Goal: Task Accomplishment & Management: Use online tool/utility

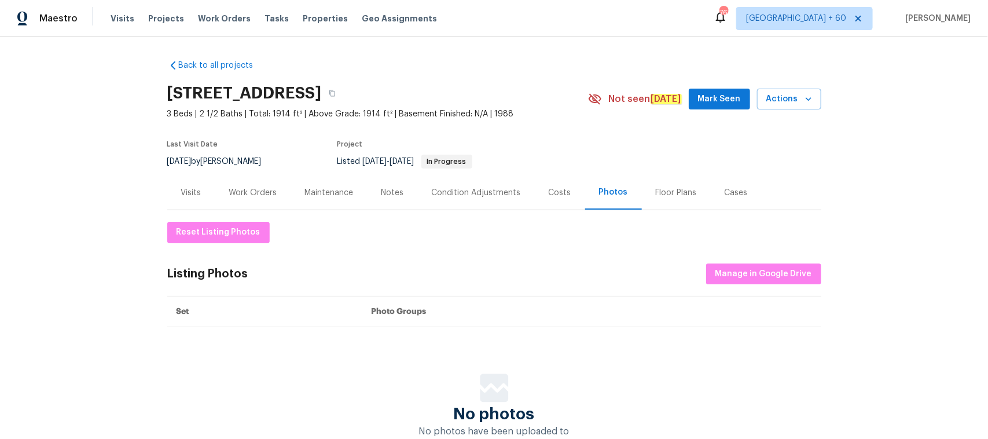
scroll to position [91, 0]
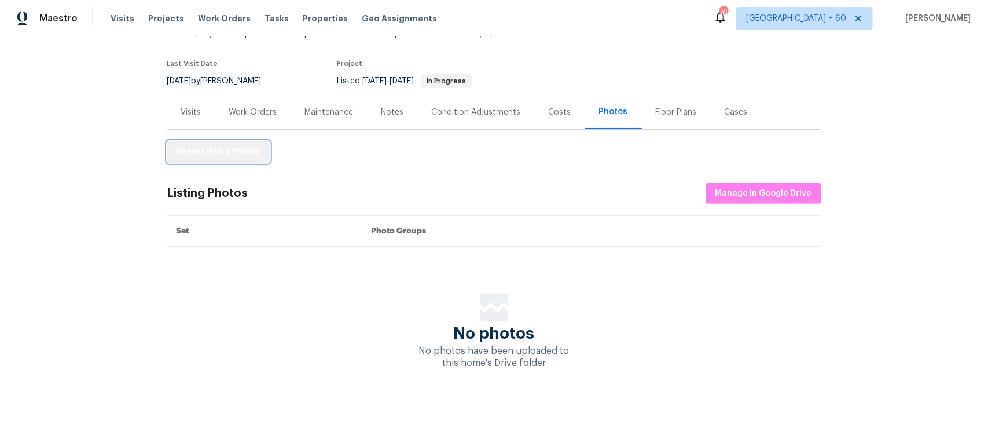
click at [222, 145] on span "Reset Listing Photos" at bounding box center [219, 152] width 84 height 14
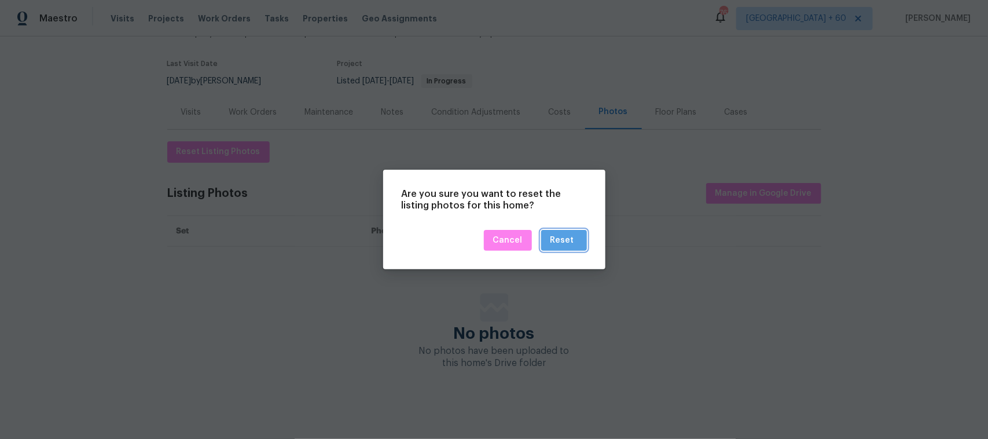
click at [573, 244] on div "Reset" at bounding box center [563, 240] width 24 height 14
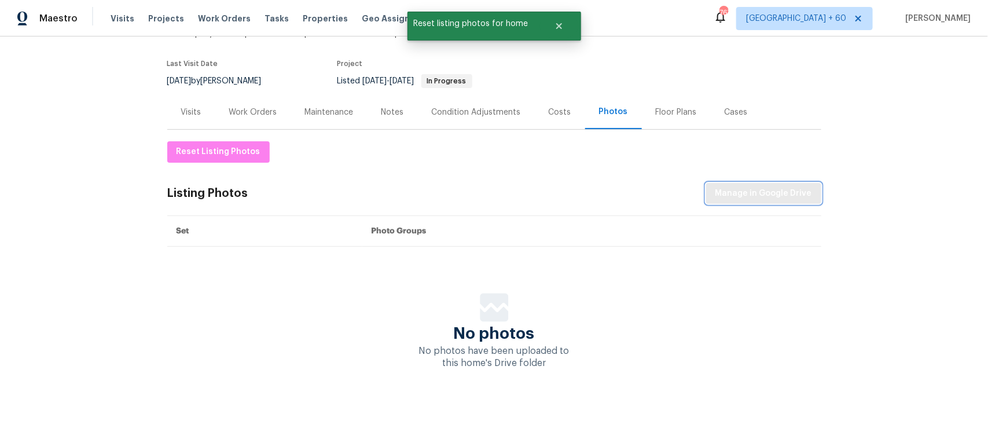
click at [768, 190] on button "Manage in Google Drive" at bounding box center [763, 193] width 115 height 21
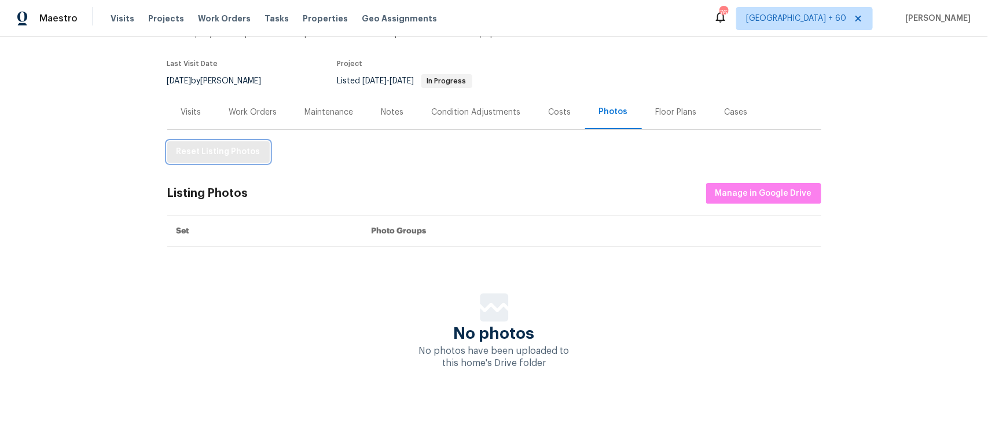
click at [225, 145] on span "Reset Listing Photos" at bounding box center [219, 152] width 84 height 14
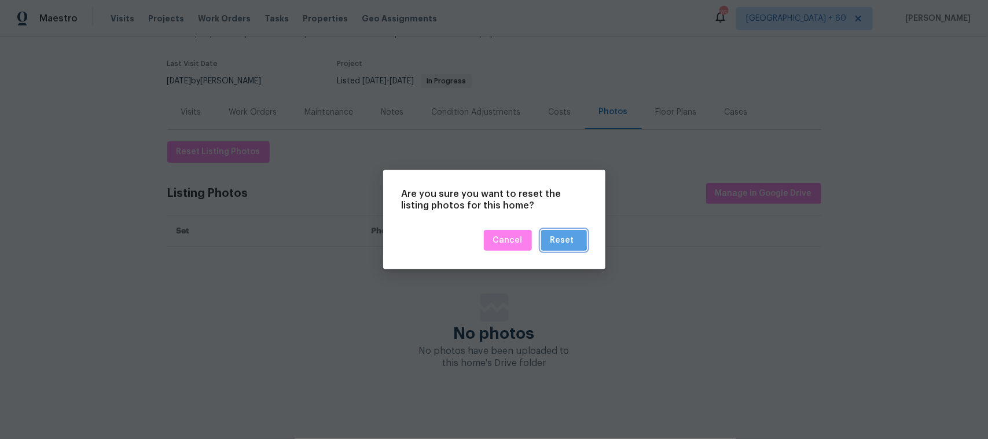
click at [562, 239] on div "Reset" at bounding box center [563, 240] width 24 height 14
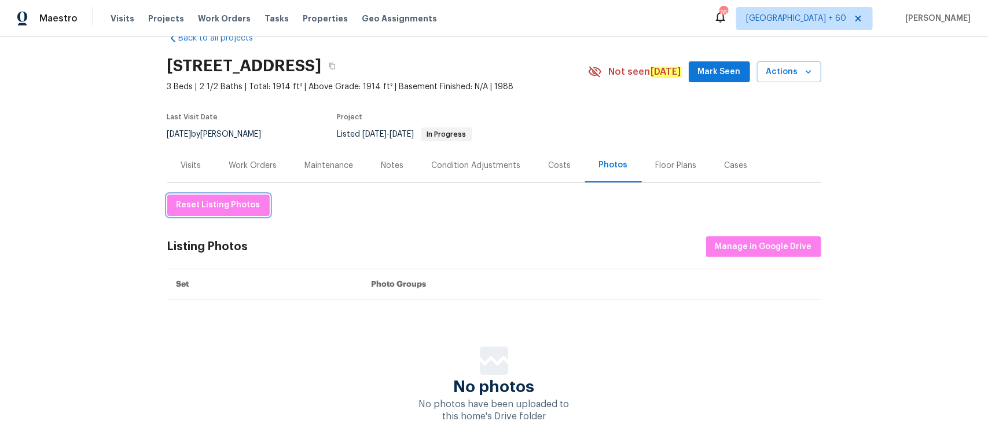
scroll to position [0, 0]
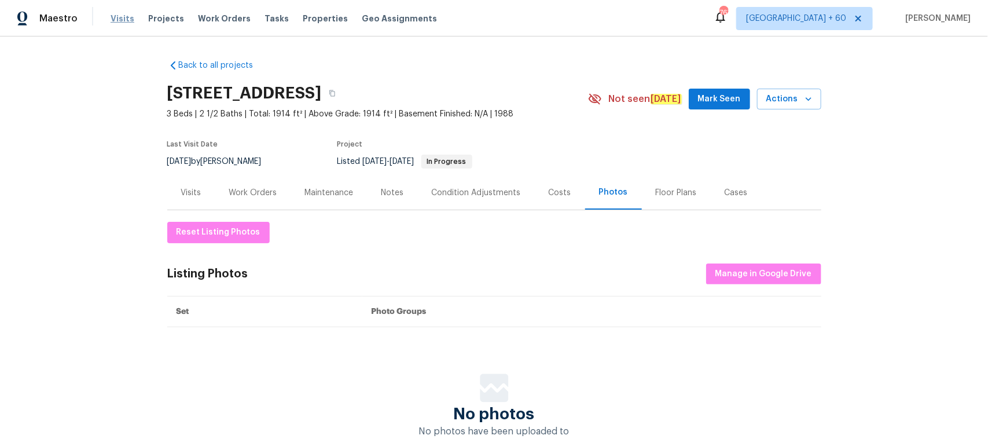
click at [116, 17] on span "Visits" at bounding box center [123, 19] width 24 height 12
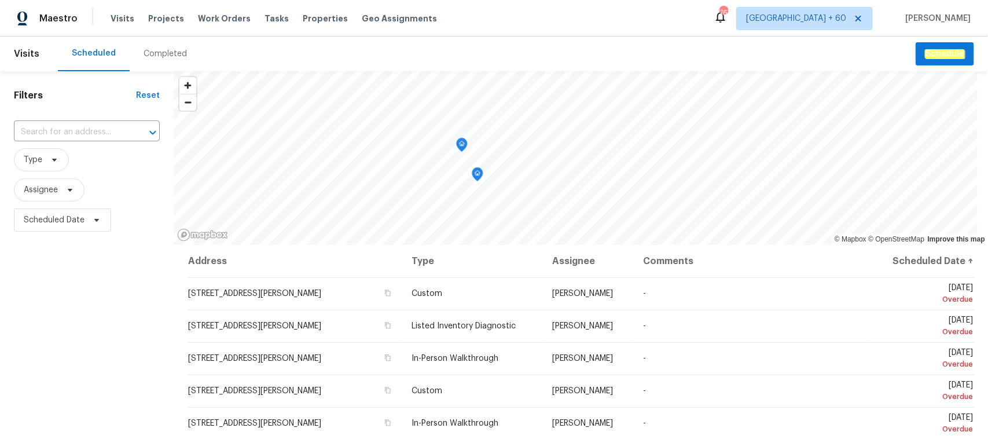
click at [157, 56] on div "Completed" at bounding box center [165, 54] width 43 height 12
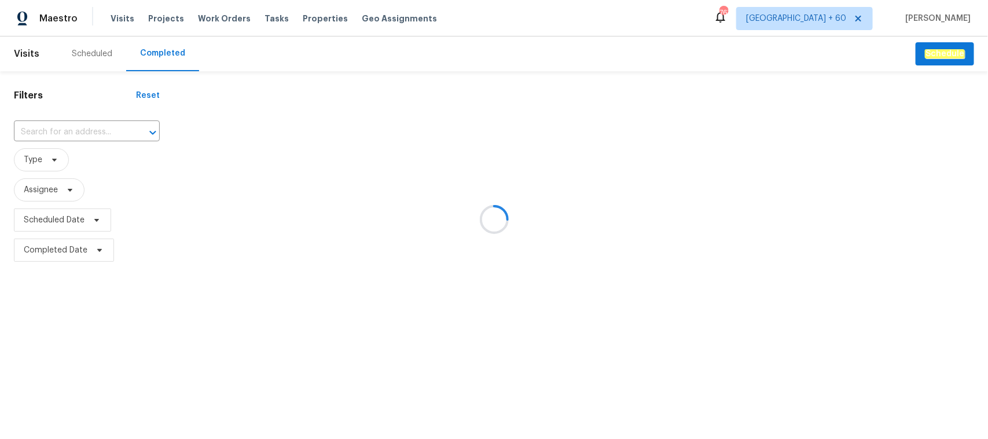
click at [35, 126] on div at bounding box center [494, 219] width 988 height 439
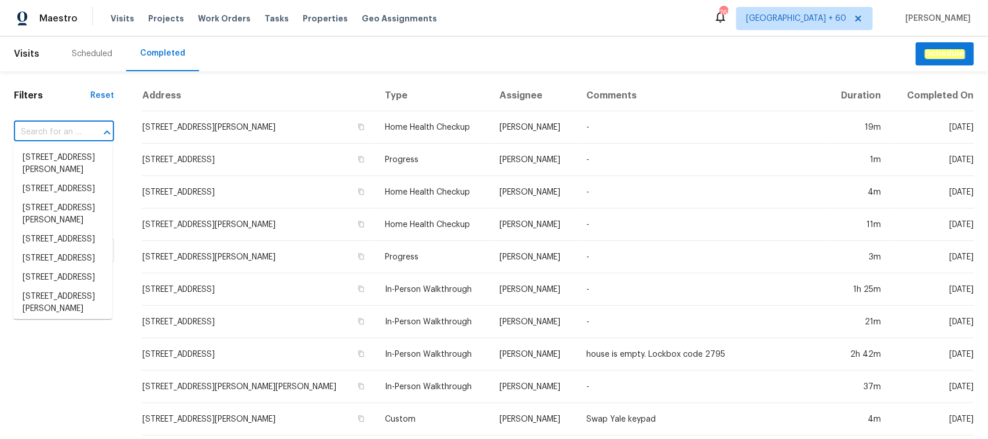
click at [45, 129] on input "text" at bounding box center [48, 132] width 68 height 18
paste input "[STREET_ADDRESS]"
type input "[STREET_ADDRESS]"
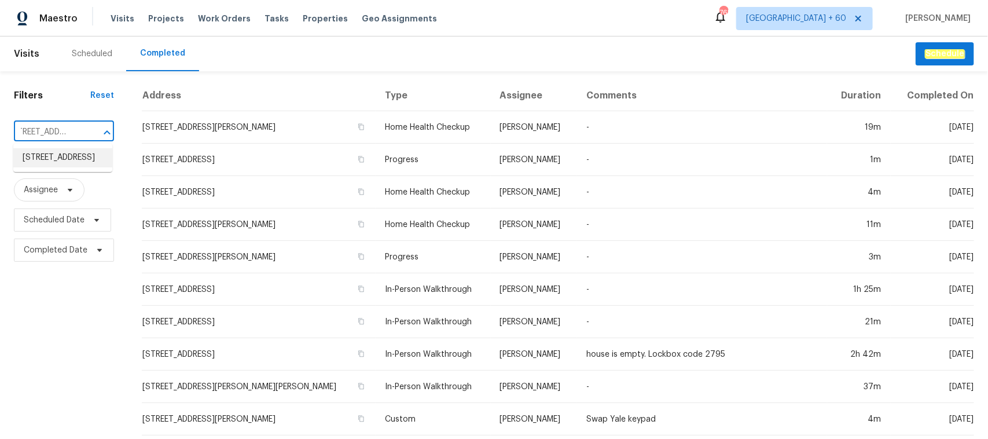
click at [63, 162] on li "[STREET_ADDRESS]" at bounding box center [62, 157] width 99 height 19
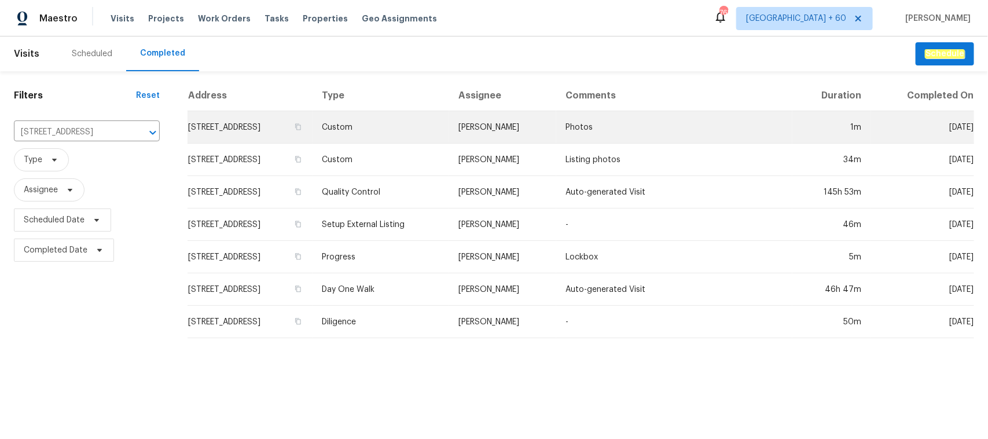
click at [415, 129] on td "Custom" at bounding box center [381, 127] width 137 height 32
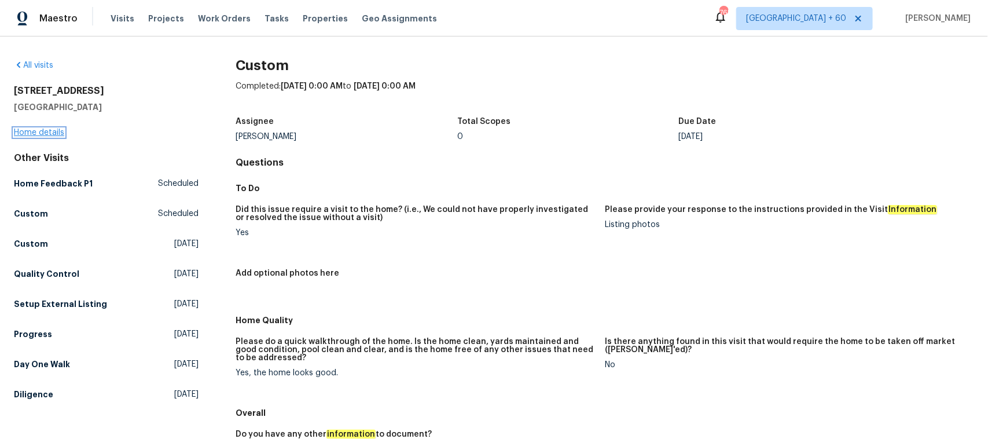
click at [56, 131] on link "Home details" at bounding box center [39, 133] width 50 height 8
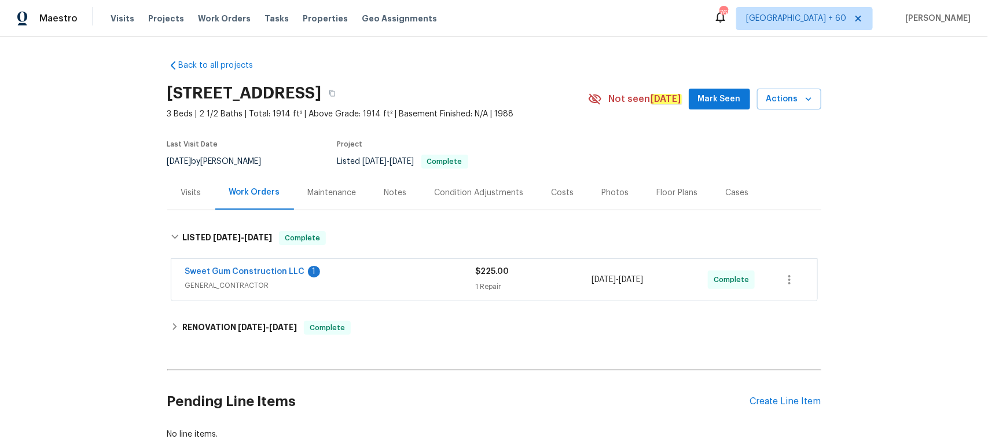
click at [603, 195] on div "Photos" at bounding box center [615, 193] width 27 height 12
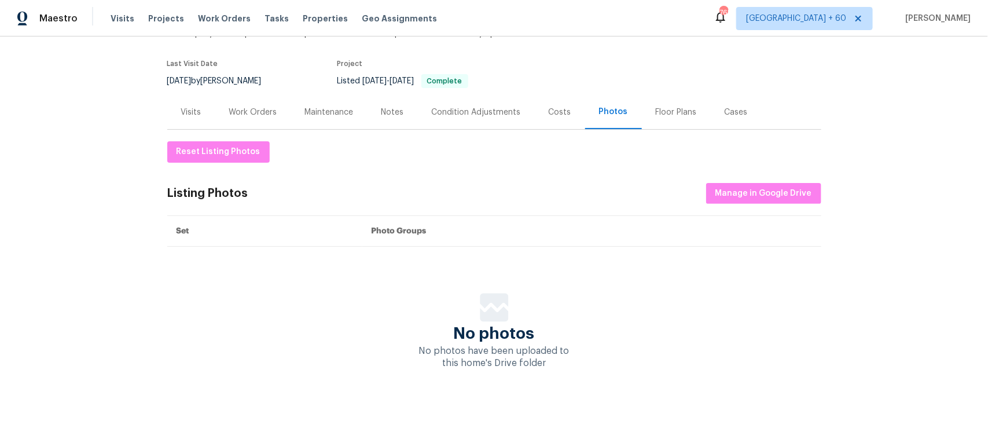
scroll to position [91, 0]
click at [224, 149] on button "Reset Listing Photos" at bounding box center [218, 151] width 102 height 21
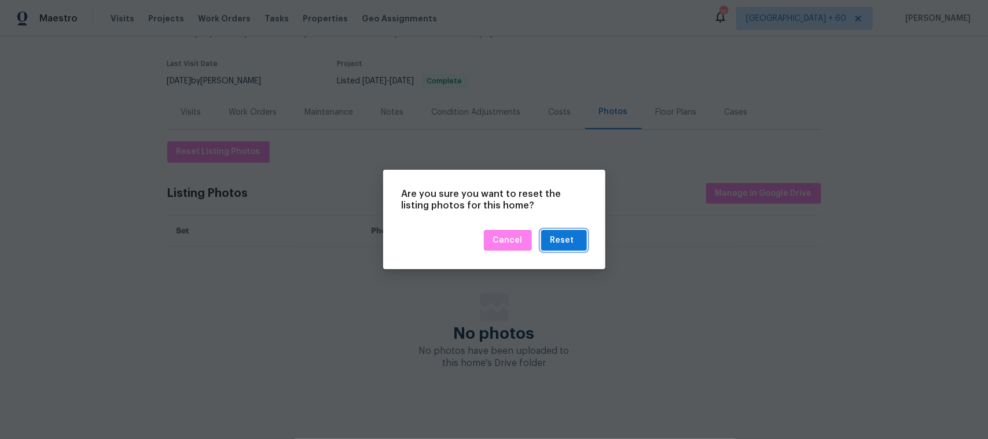
click at [552, 236] on div "Reset" at bounding box center [563, 240] width 24 height 14
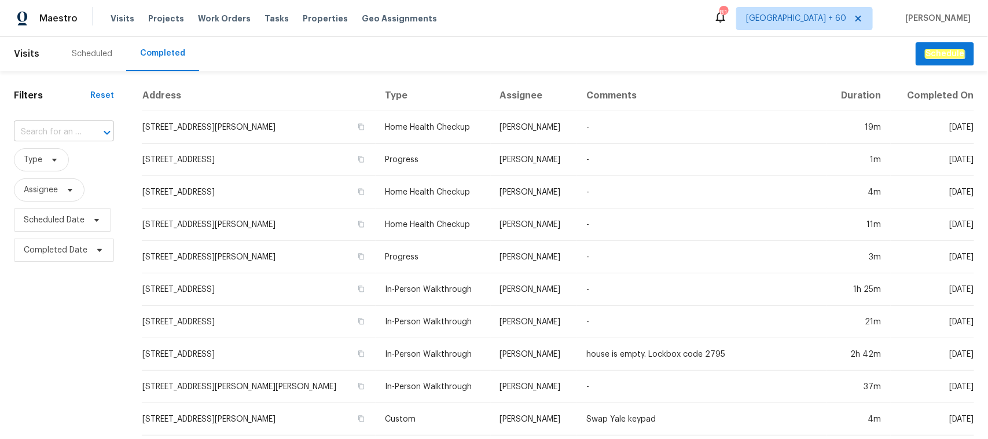
click at [61, 137] on input "text" at bounding box center [48, 132] width 68 height 18
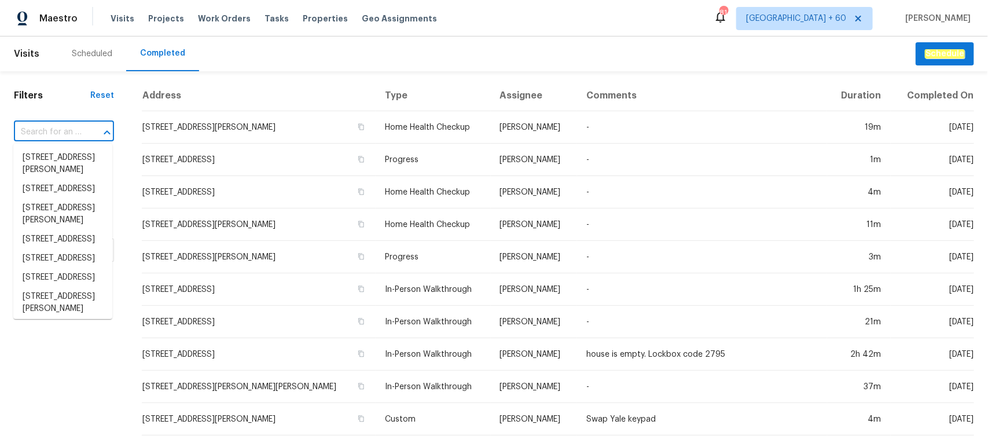
paste input "[STREET_ADDRESS]"
type input "[STREET_ADDRESS]"
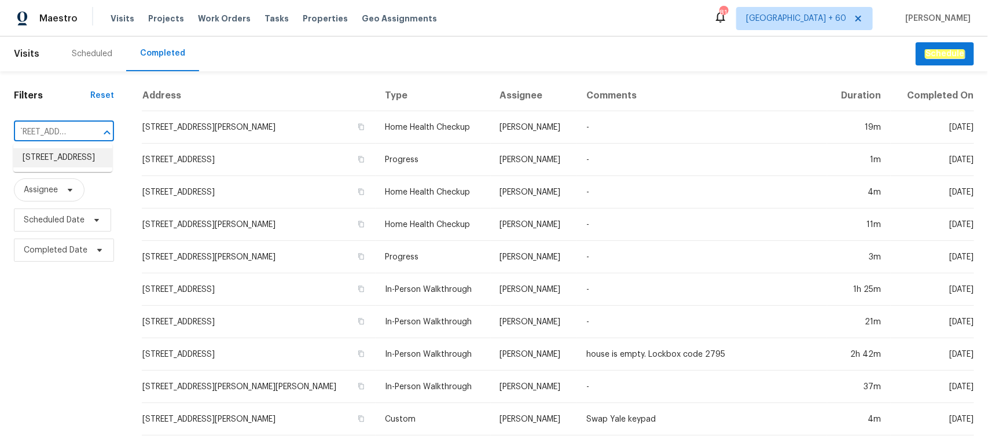
click at [51, 160] on li "[STREET_ADDRESS]" at bounding box center [62, 157] width 99 height 19
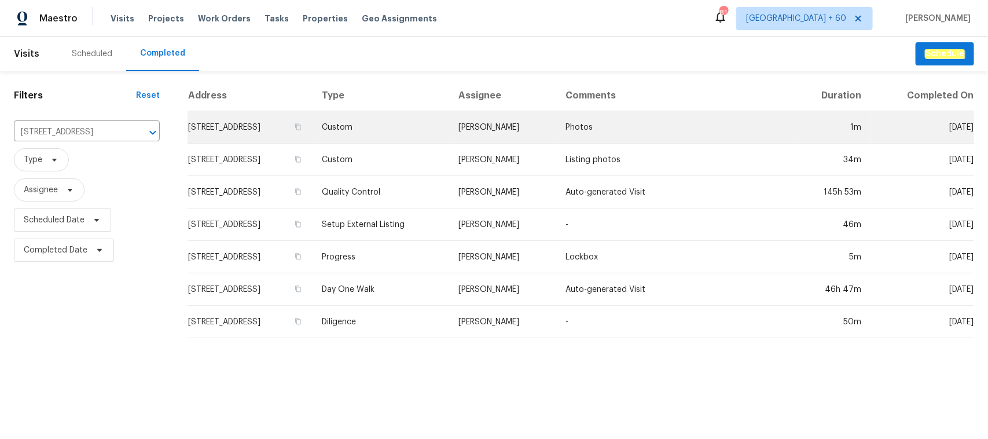
click at [432, 134] on td "Custom" at bounding box center [381, 127] width 137 height 32
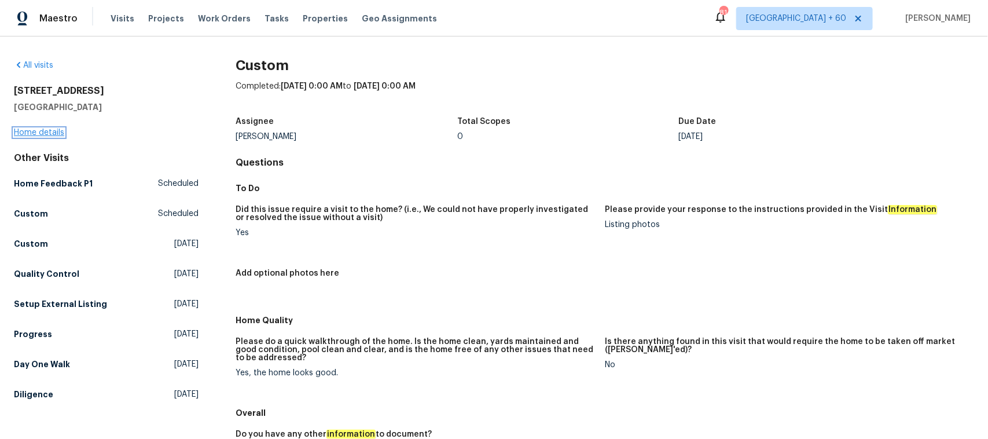
click at [51, 129] on link "Home details" at bounding box center [39, 133] width 50 height 8
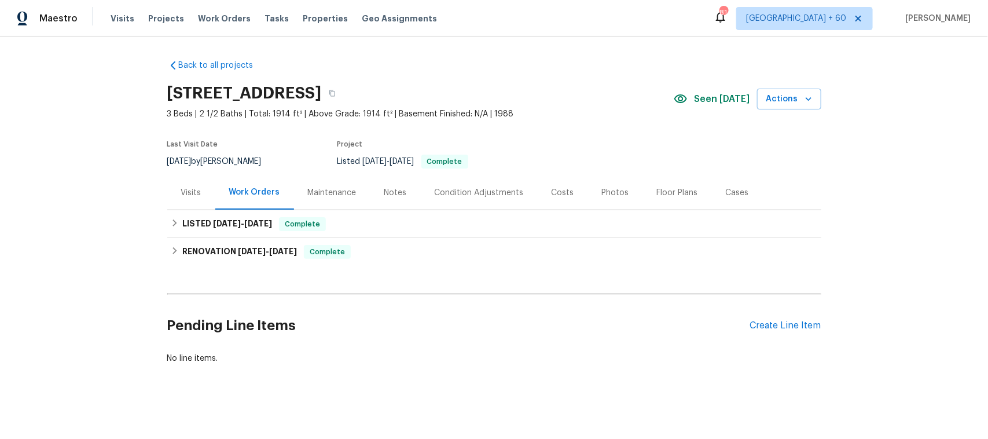
click at [602, 190] on div "Photos" at bounding box center [615, 193] width 27 height 12
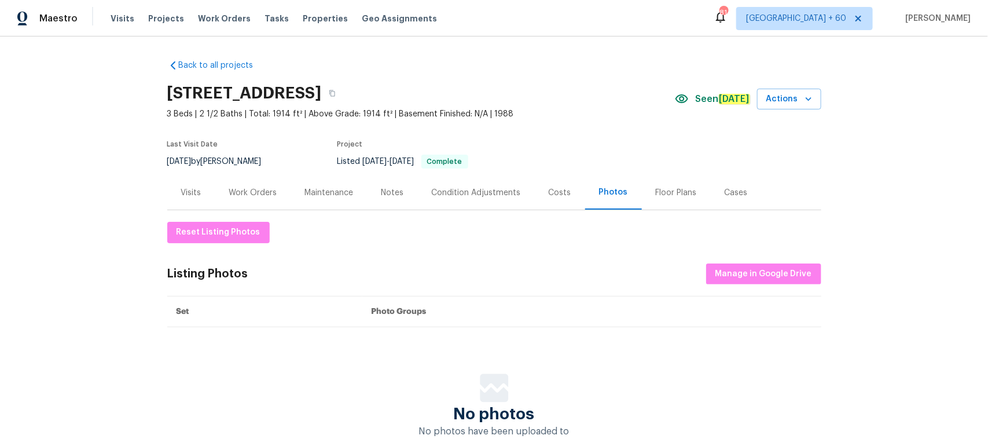
scroll to position [91, 0]
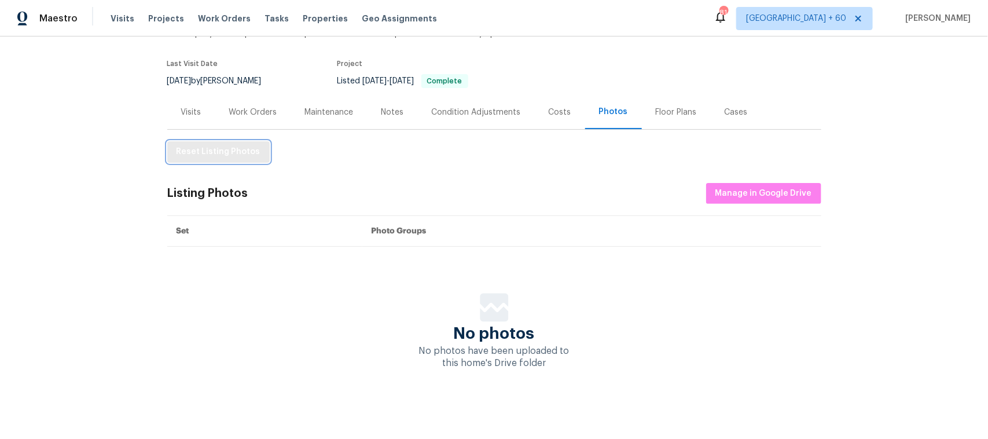
click at [219, 145] on span "Reset Listing Photos" at bounding box center [219, 152] width 84 height 14
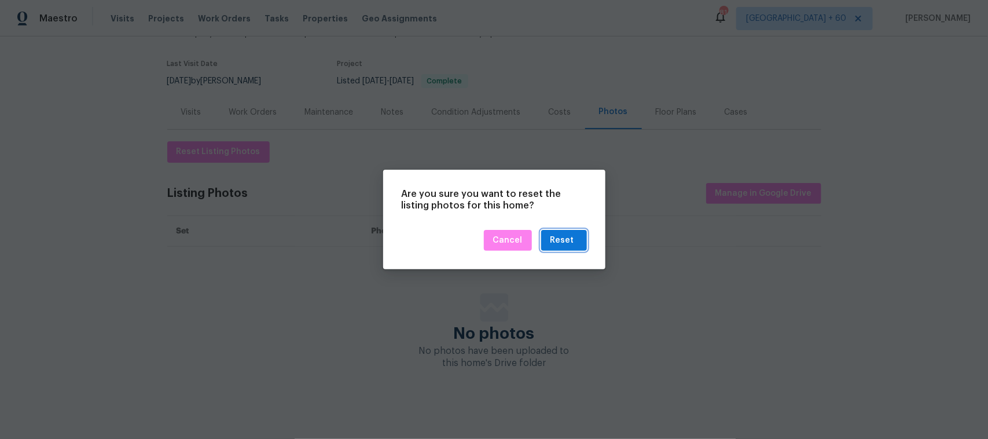
click at [567, 245] on div "Reset" at bounding box center [563, 240] width 24 height 14
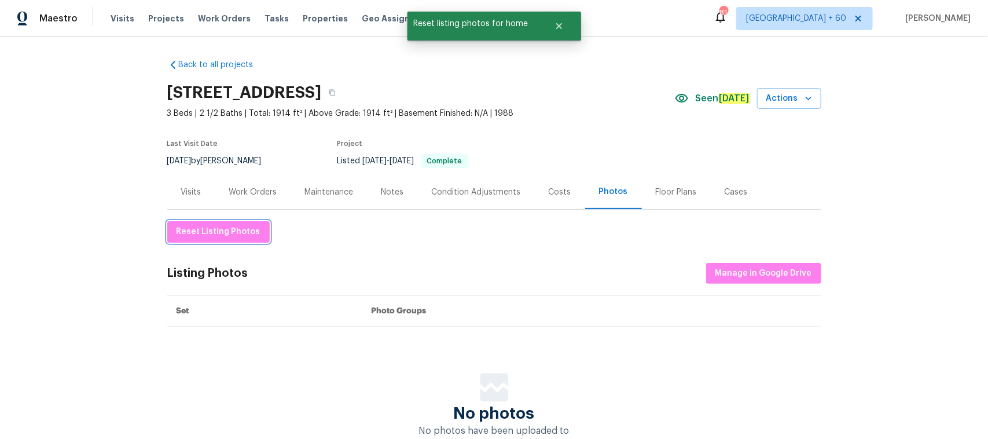
scroll to position [0, 0]
click at [796, 102] on span "Actions" at bounding box center [790, 99] width 46 height 14
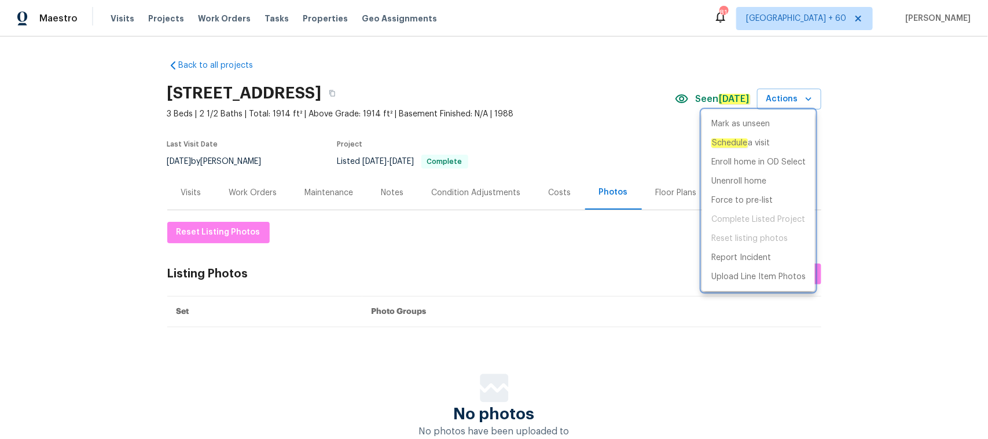
click at [576, 297] on div at bounding box center [494, 219] width 988 height 439
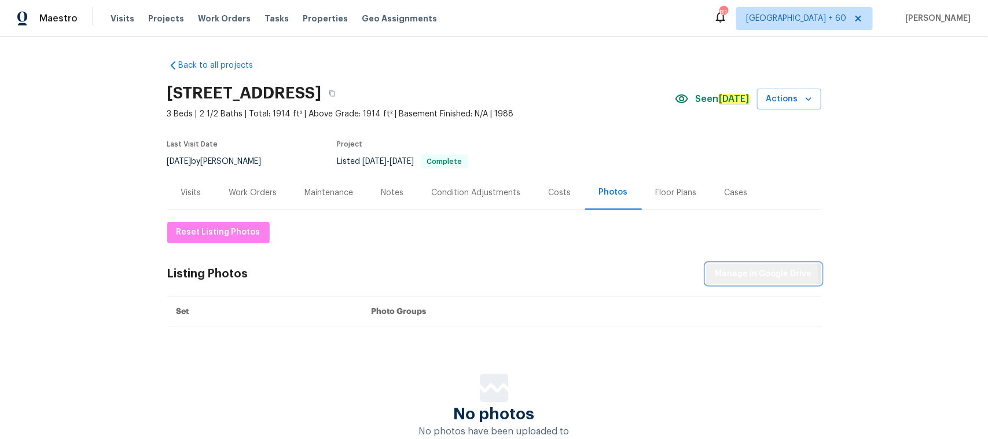
click at [744, 276] on span "Manage in Google Drive" at bounding box center [764, 274] width 97 height 14
